Goal: Find specific page/section: Find specific page/section

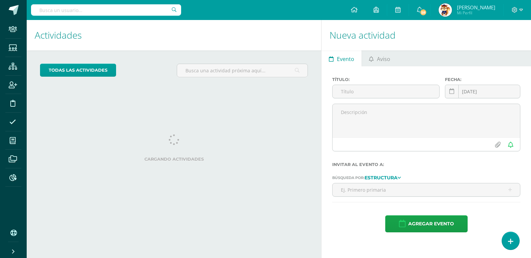
click at [46, 11] on input "text" at bounding box center [106, 9] width 150 height 11
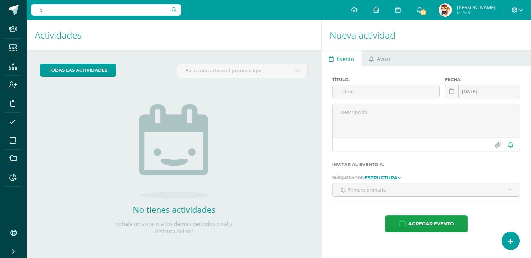
type input "b"
type input "benjam"
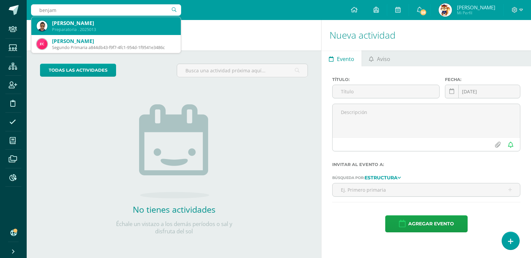
click at [80, 25] on div "[PERSON_NAME]" at bounding box center [113, 23] width 123 height 7
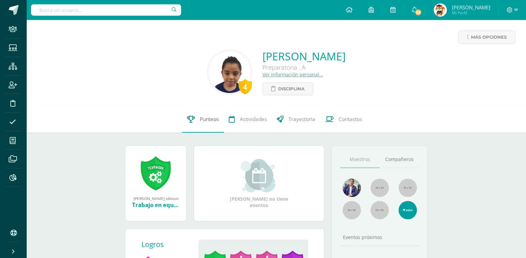
click at [205, 118] on span "Punteos" at bounding box center [209, 119] width 19 height 7
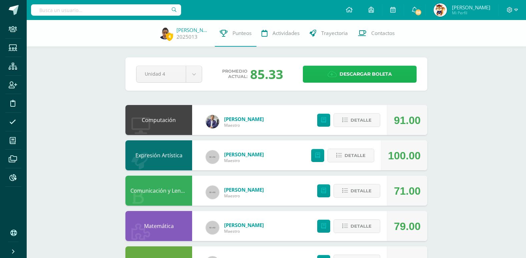
click at [350, 70] on span "Descargar boleta" at bounding box center [365, 74] width 52 height 16
